Goal: Information Seeking & Learning: Check status

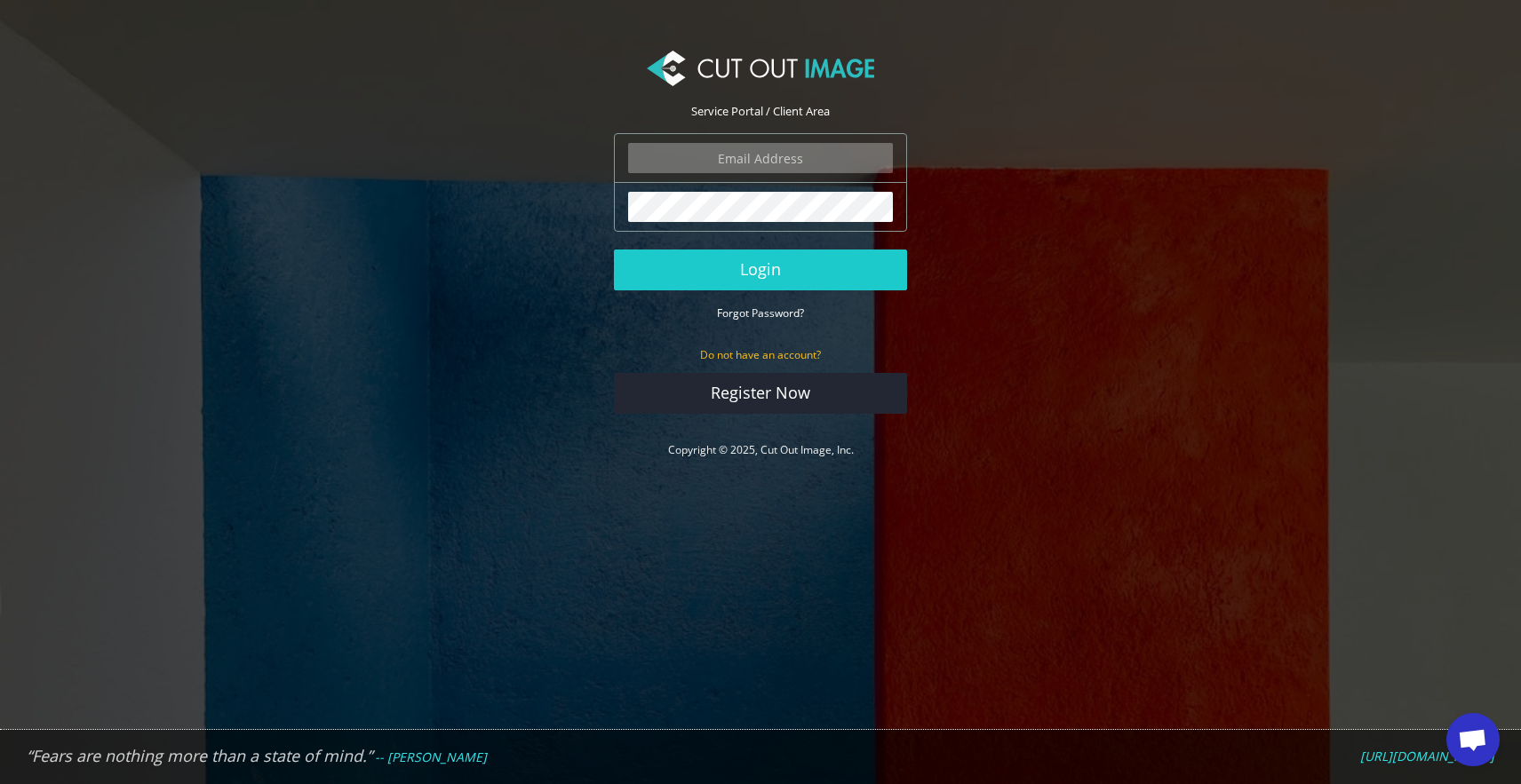
type input "info@noudotten.nl"
click at [761, 269] on button "Login" at bounding box center [760, 270] width 293 height 41
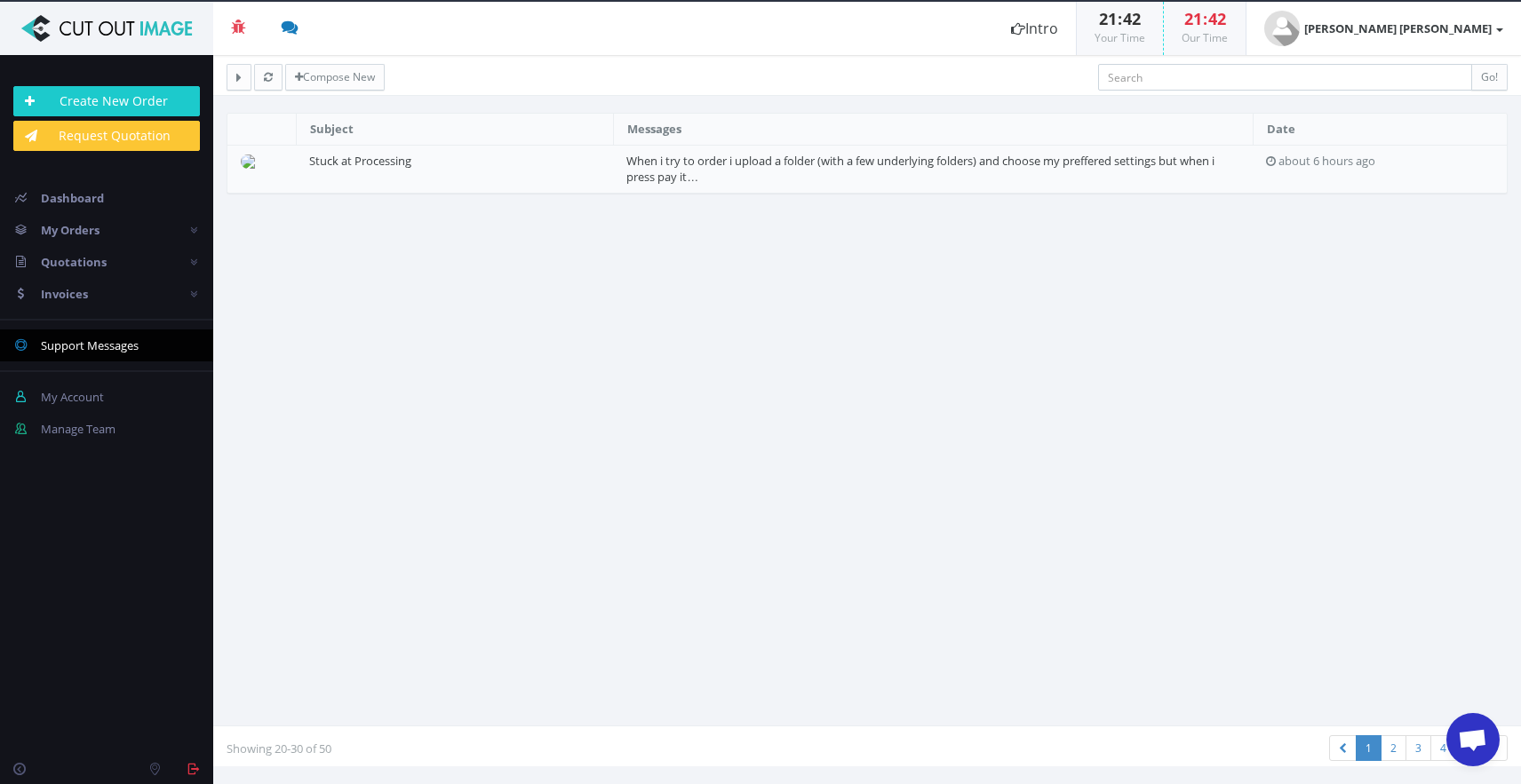
click at [453, 176] on td "Stuck at Processing" at bounding box center [454, 168] width 317 height 48
click at [372, 161] on link "Stuck at Processing" at bounding box center [360, 161] width 102 height 16
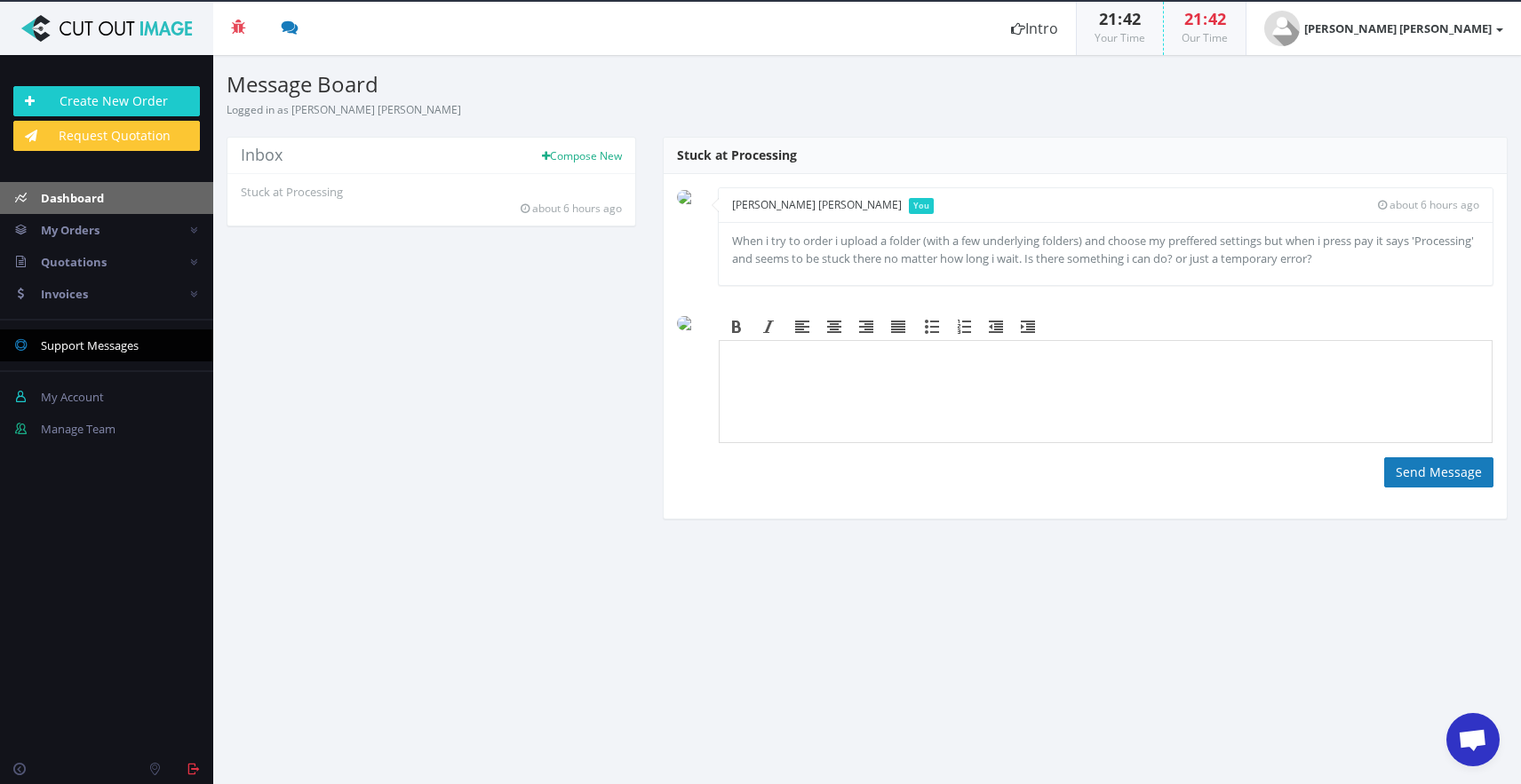
click at [137, 204] on link "Dashboard" at bounding box center [107, 198] width 214 height 32
